Goal: Transaction & Acquisition: Purchase product/service

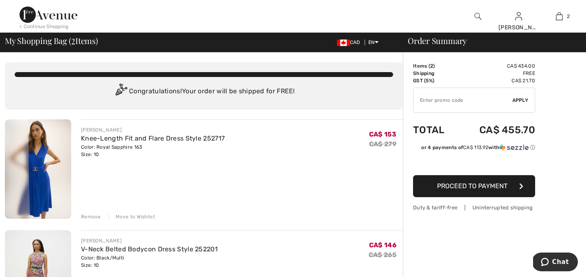
click at [476, 18] on img at bounding box center [478, 16] width 7 height 10
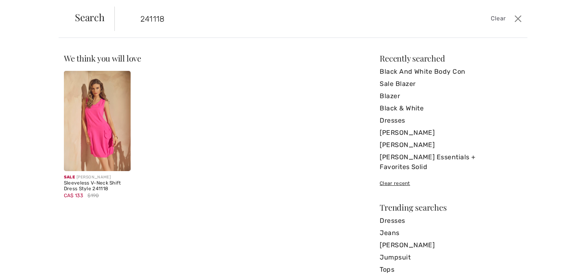
type input "241118"
click at [101, 127] on img at bounding box center [97, 121] width 67 height 100
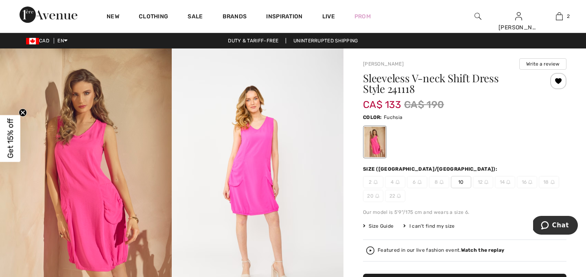
click at [461, 182] on span "10" at bounding box center [461, 182] width 20 height 12
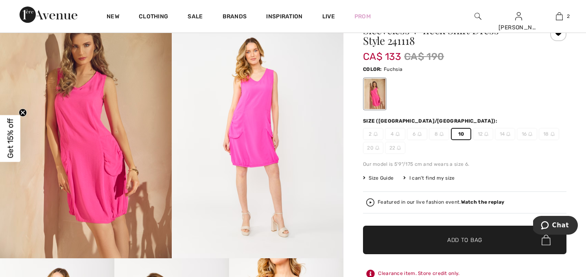
scroll to position [49, 0]
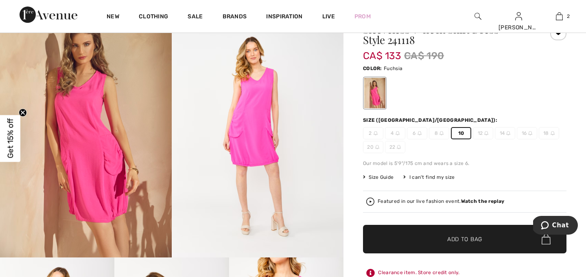
click at [482, 236] on span "Add to Bag" at bounding box center [464, 239] width 35 height 9
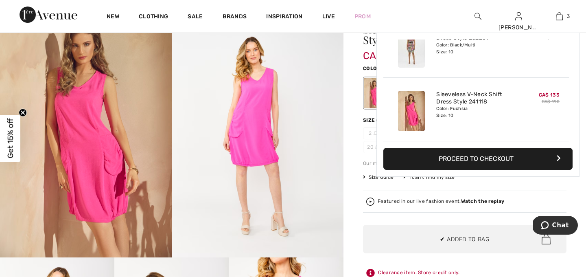
scroll to position [0, 0]
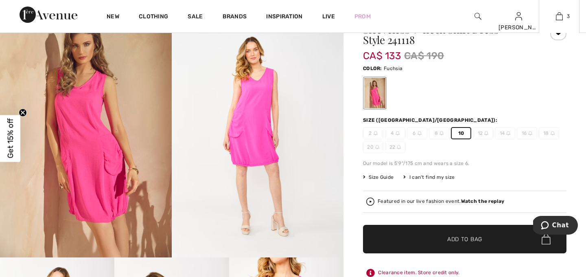
click at [477, 63] on div "V-Neck Belted Bodycon Dress Style 252201 Color: Black/Multi Size: 10" at bounding box center [476, 47] width 87 height 47
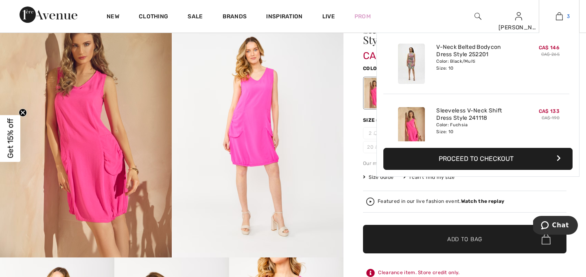
click at [563, 13] on link "3" at bounding box center [559, 16] width 40 height 10
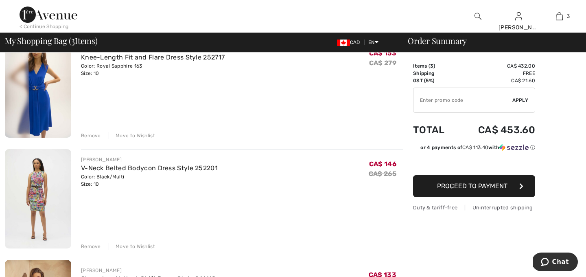
scroll to position [81, 0]
click at [37, 186] on img at bounding box center [38, 198] width 66 height 99
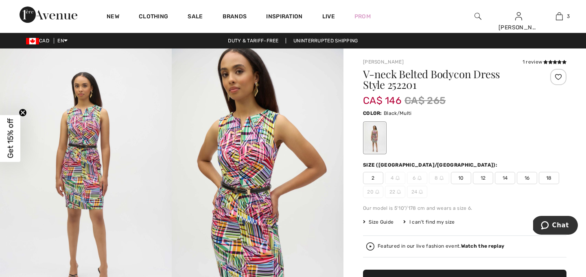
click at [422, 246] on div "Featured in our live fashion event. Watch the replay" at bounding box center [441, 245] width 127 height 5
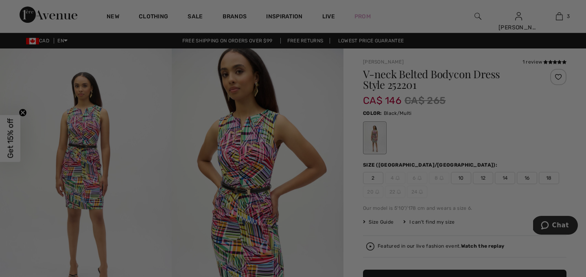
checkbox input "true"
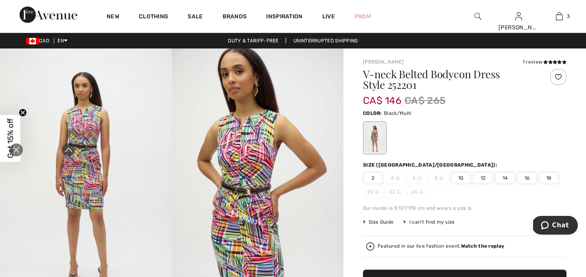
click at [16, 148] on icon "Close live curation" at bounding box center [16, 150] width 10 height 10
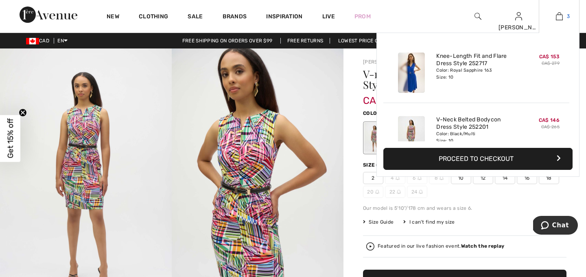
click at [563, 15] on img at bounding box center [559, 16] width 7 height 10
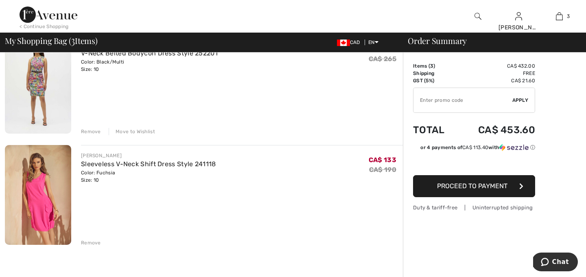
scroll to position [212, 0]
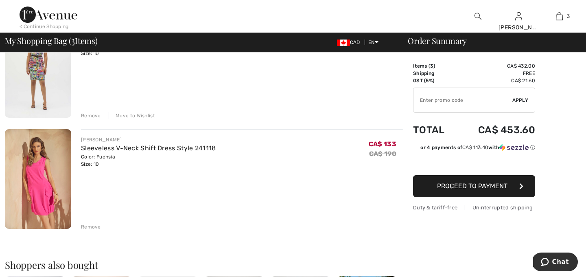
click at [96, 225] on div "Remove" at bounding box center [91, 226] width 20 height 7
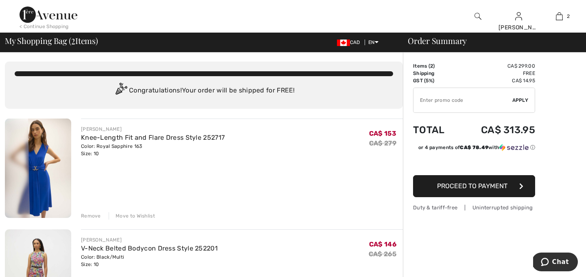
scroll to position [0, 0]
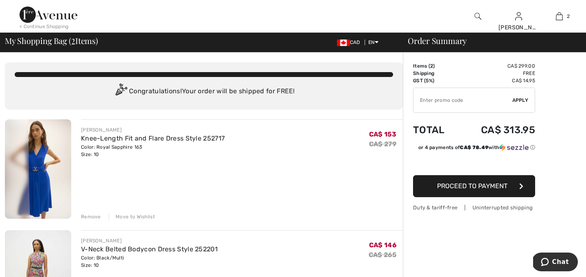
click at [430, 98] on input "TEXT" at bounding box center [463, 100] width 99 height 24
type input "EXTRA"
click at [522, 101] on span "Apply" at bounding box center [520, 99] width 16 height 7
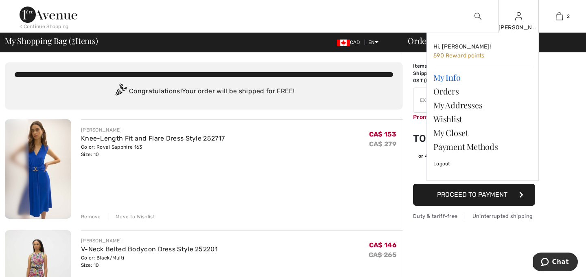
click at [447, 79] on link "My Info" at bounding box center [482, 77] width 98 height 14
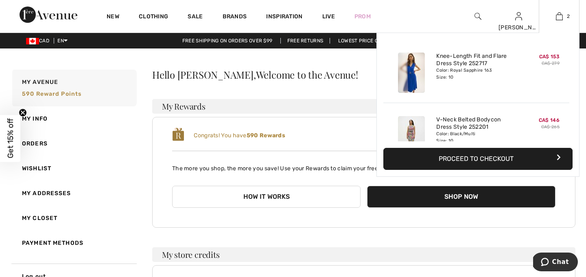
click at [412, 72] on img at bounding box center [411, 73] width 27 height 40
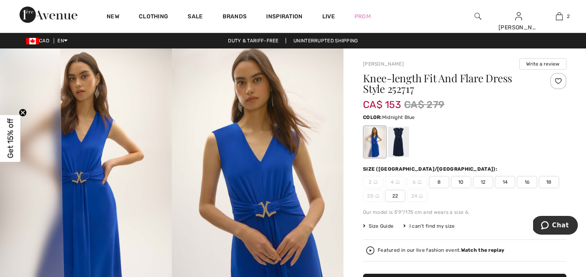
click at [399, 142] on div at bounding box center [398, 142] width 21 height 31
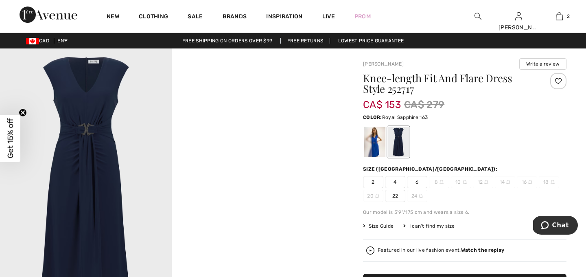
click at [372, 142] on div at bounding box center [374, 142] width 21 height 31
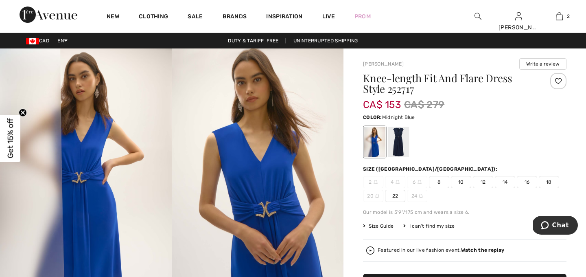
click at [396, 144] on div at bounding box center [398, 142] width 21 height 31
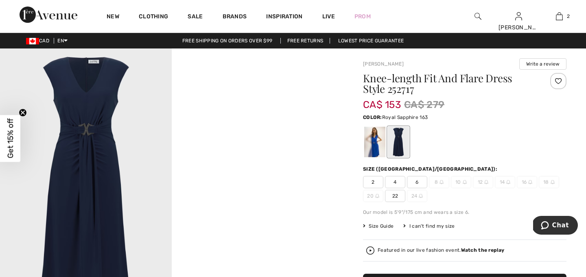
click at [376, 147] on div at bounding box center [374, 142] width 21 height 31
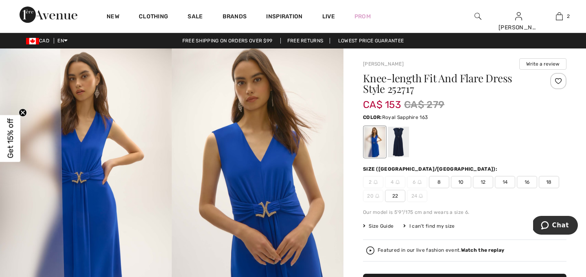
click at [414, 250] on div "Featured in our live fashion event. Watch the replay" at bounding box center [441, 249] width 127 height 5
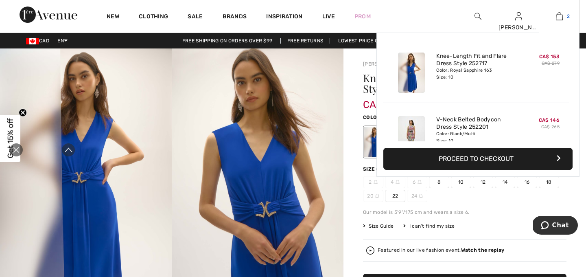
click at [563, 15] on link "2" at bounding box center [559, 16] width 40 height 10
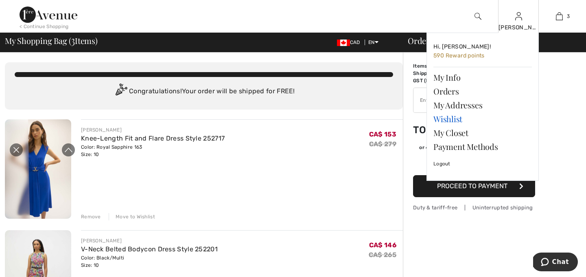
click at [456, 117] on link "Wishlist" at bounding box center [482, 119] width 98 height 14
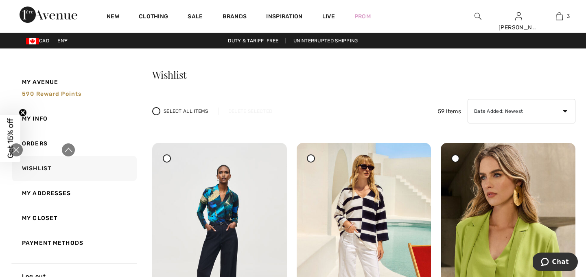
click at [0, 0] on icon "Close live curation" at bounding box center [0, 0] width 0 height 0
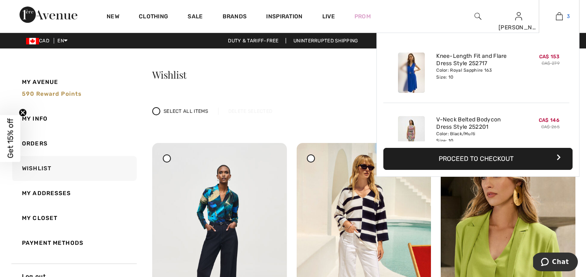
click at [562, 16] on img at bounding box center [559, 16] width 7 height 10
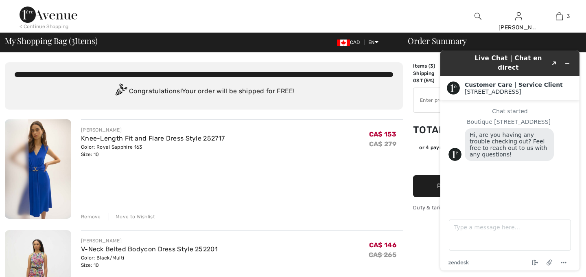
click at [235, 255] on div "JOSEPH RIBKOFF V-Neck Belted Bodycon Dress Style 252201 Color: Black/Multi Size…" at bounding box center [242, 253] width 322 height 32
click at [569, 61] on icon "Minimize widget" at bounding box center [568, 64] width 6 height 6
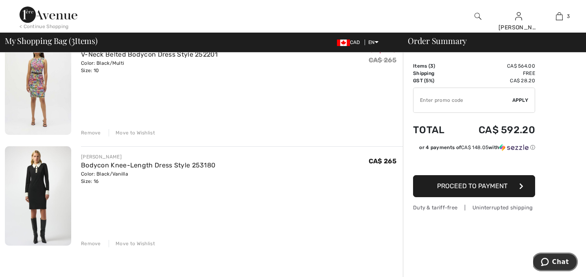
scroll to position [195, 0]
click at [36, 189] on img at bounding box center [38, 194] width 66 height 99
